Goal: Find specific page/section: Find specific page/section

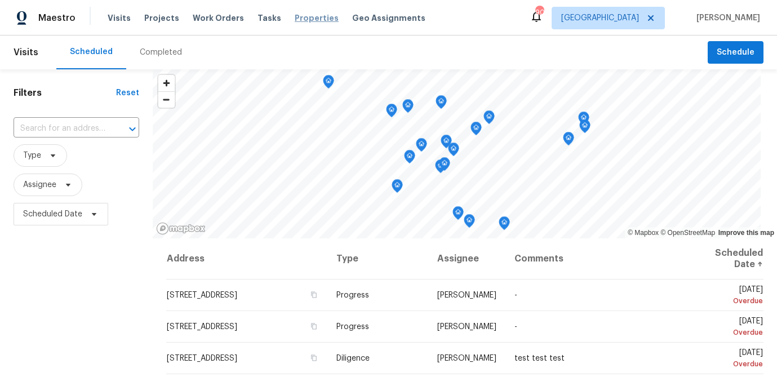
click at [298, 20] on span "Properties" at bounding box center [317, 17] width 44 height 11
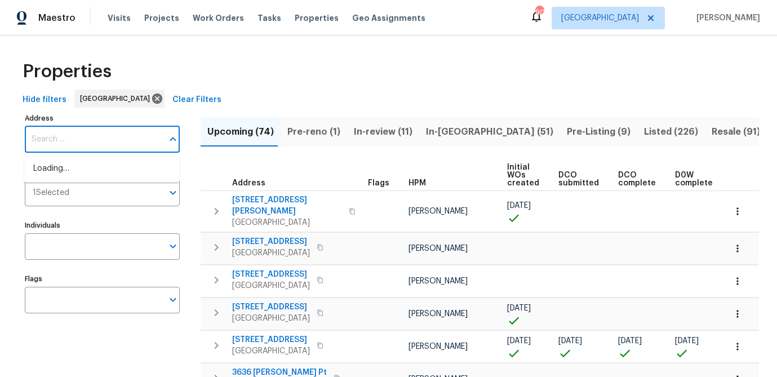
click at [79, 144] on input "Address" at bounding box center [94, 139] width 138 height 26
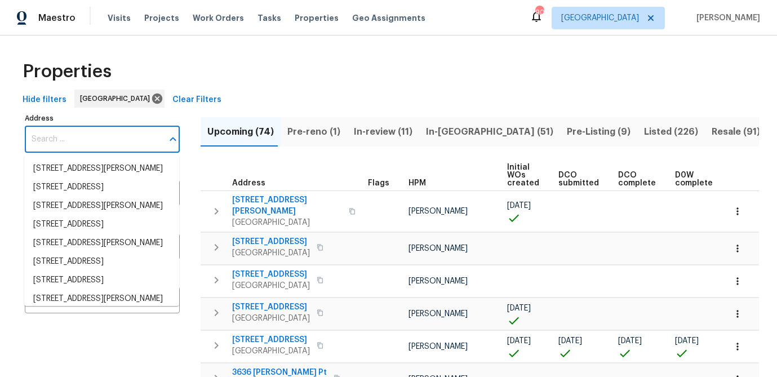
type input "[STREET_ADDRESS]"
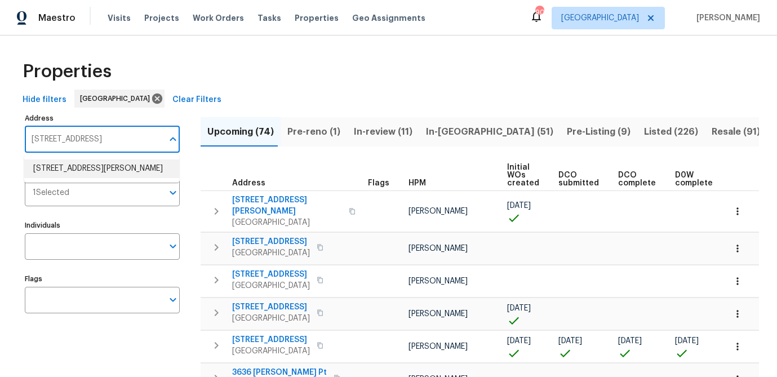
click at [70, 160] on li "[STREET_ADDRESS][PERSON_NAME]" at bounding box center [101, 168] width 155 height 19
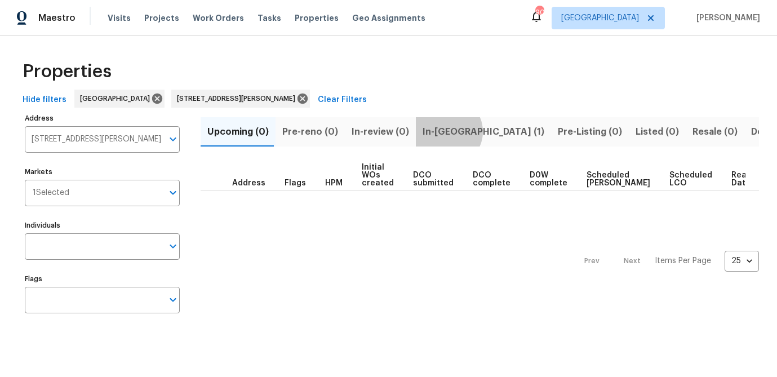
click at [440, 131] on span "In-[GEOGRAPHIC_DATA] (1)" at bounding box center [483, 132] width 122 height 16
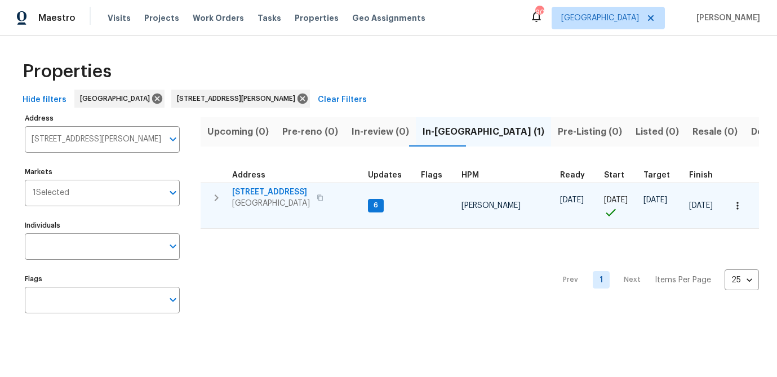
click at [275, 188] on span "[STREET_ADDRESS]" at bounding box center [271, 191] width 78 height 11
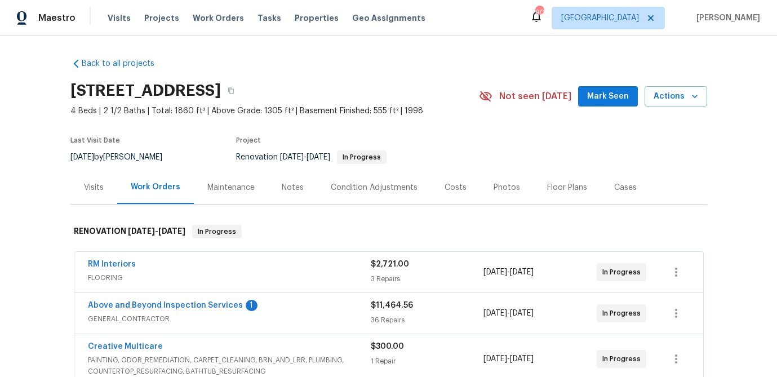
click at [456, 188] on div "Costs" at bounding box center [455, 187] width 22 height 11
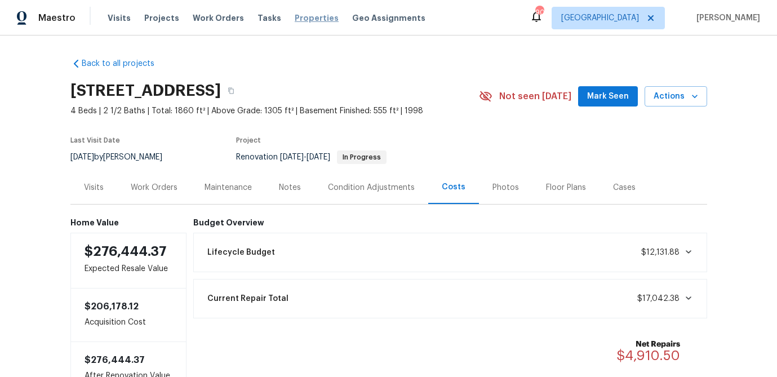
click at [298, 20] on span "Properties" at bounding box center [317, 17] width 44 height 11
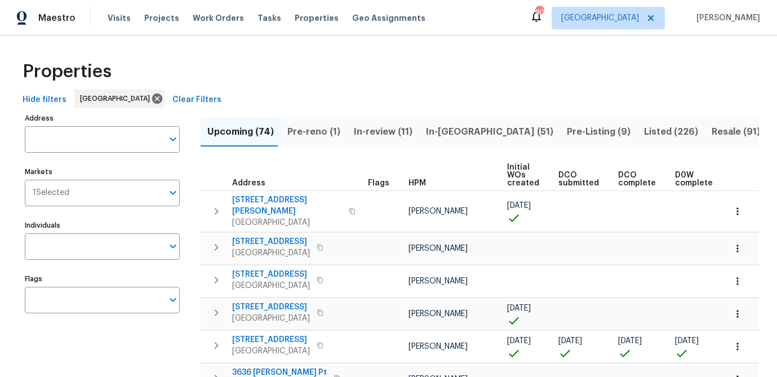
click at [70, 139] on input "Address" at bounding box center [94, 139] width 138 height 26
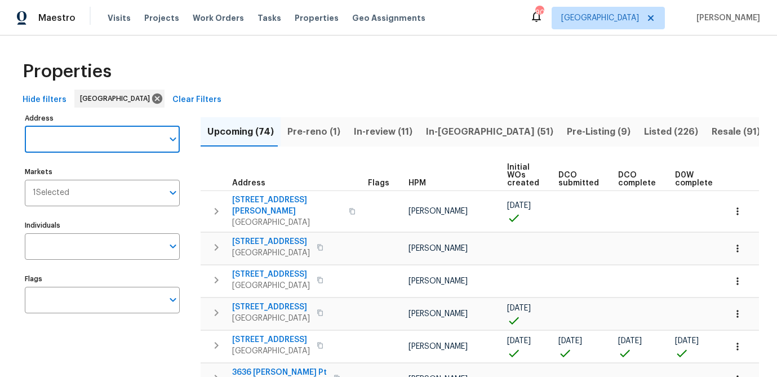
click at [64, 140] on input "Address" at bounding box center [94, 139] width 138 height 26
type input "1084 village rd"
click at [96, 169] on li "1084 Village Rd Stone Mountain GA 30088" at bounding box center [101, 168] width 155 height 19
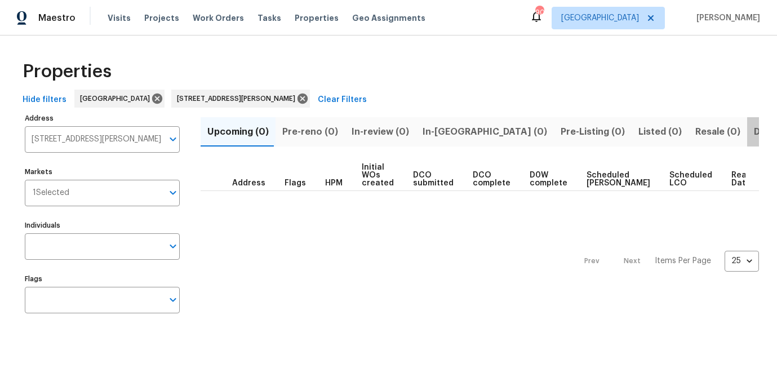
click at [753, 131] on span "Done (1)" at bounding box center [771, 132] width 37 height 16
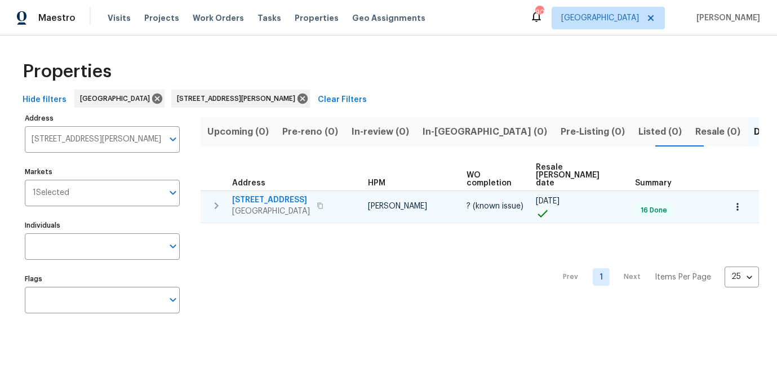
click at [264, 194] on span "1084 Village Rd" at bounding box center [271, 199] width 78 height 11
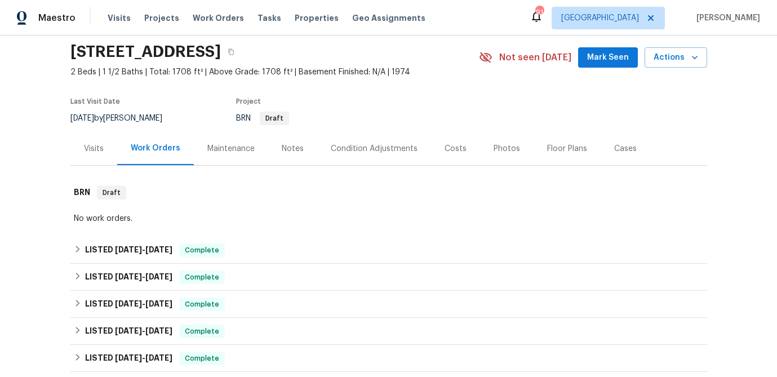
scroll to position [35, 0]
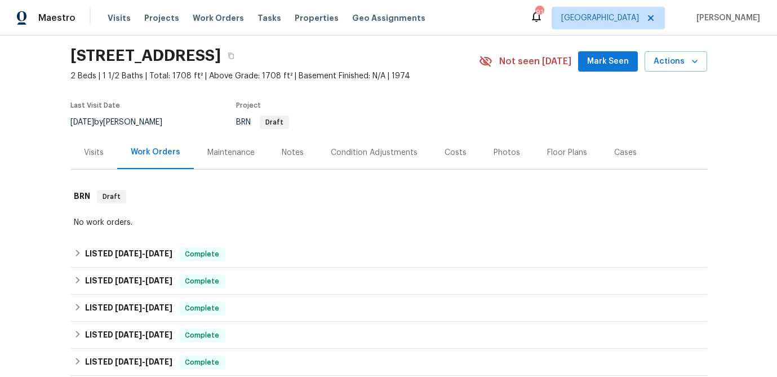
click at [101, 146] on div "Visits" at bounding box center [93, 152] width 47 height 33
